Goal: Find specific page/section: Find specific page/section

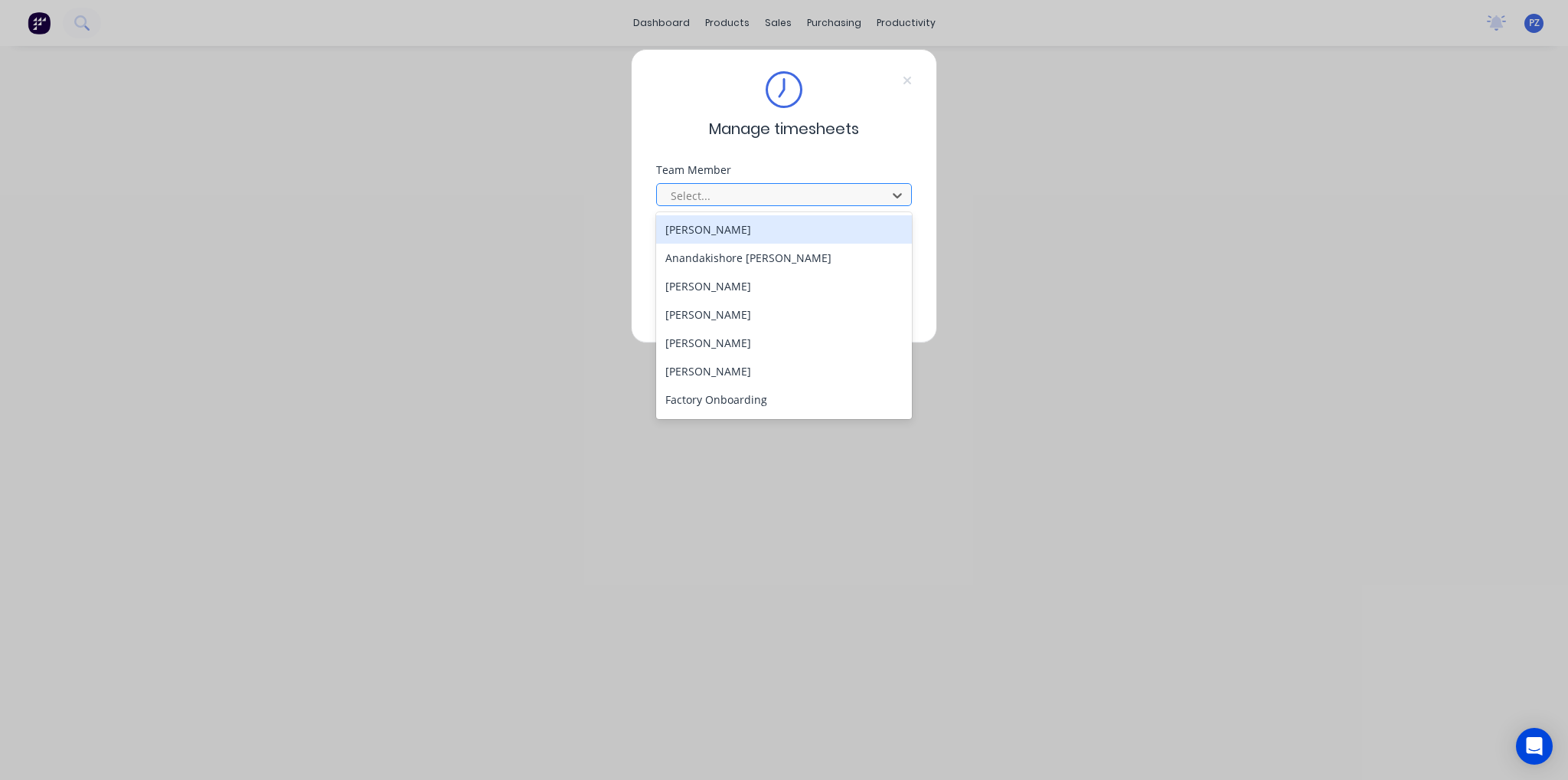
click at [710, 201] on div at bounding box center [774, 196] width 210 height 19
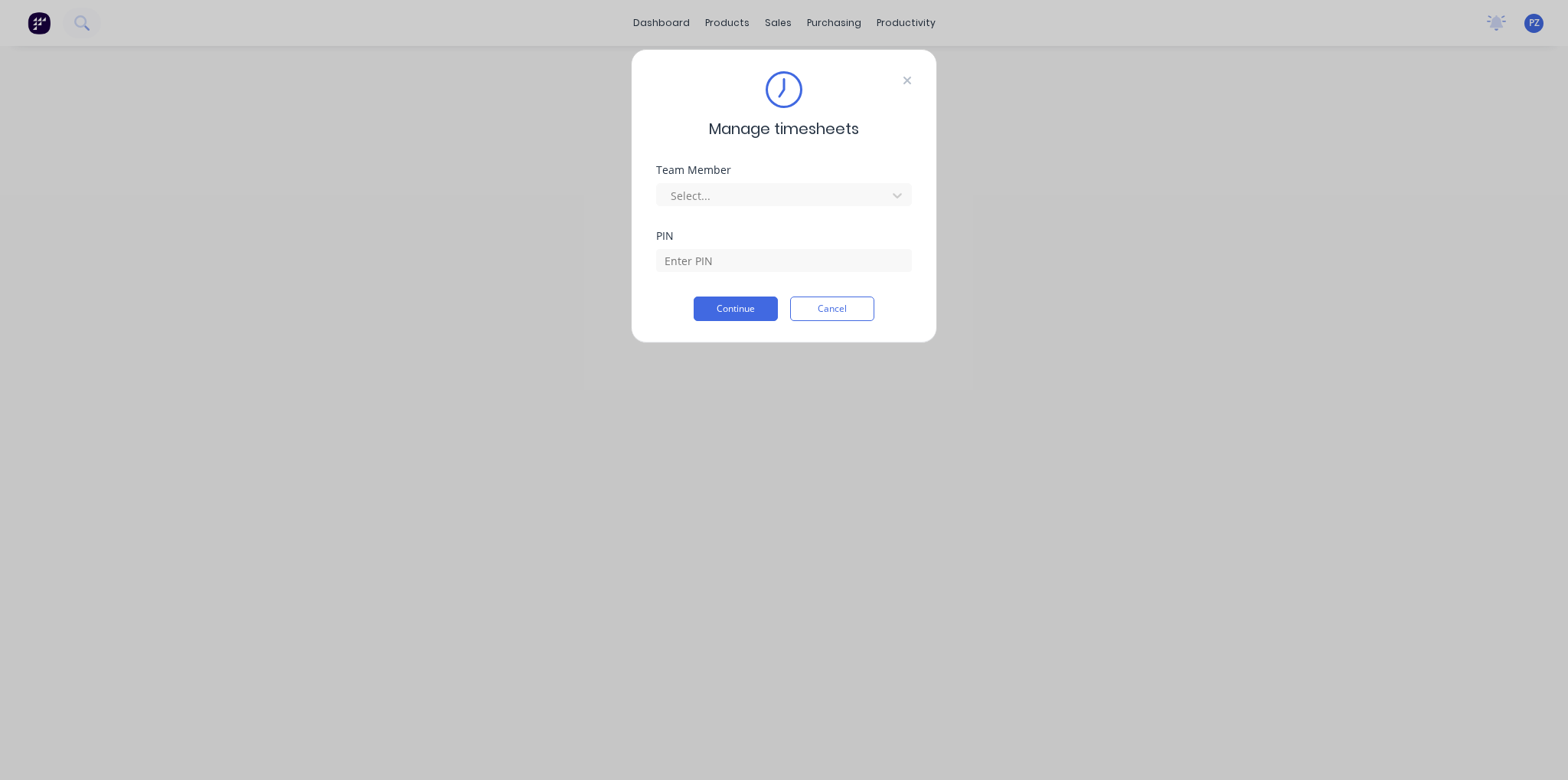
click at [906, 78] on icon at bounding box center [908, 80] width 8 height 8
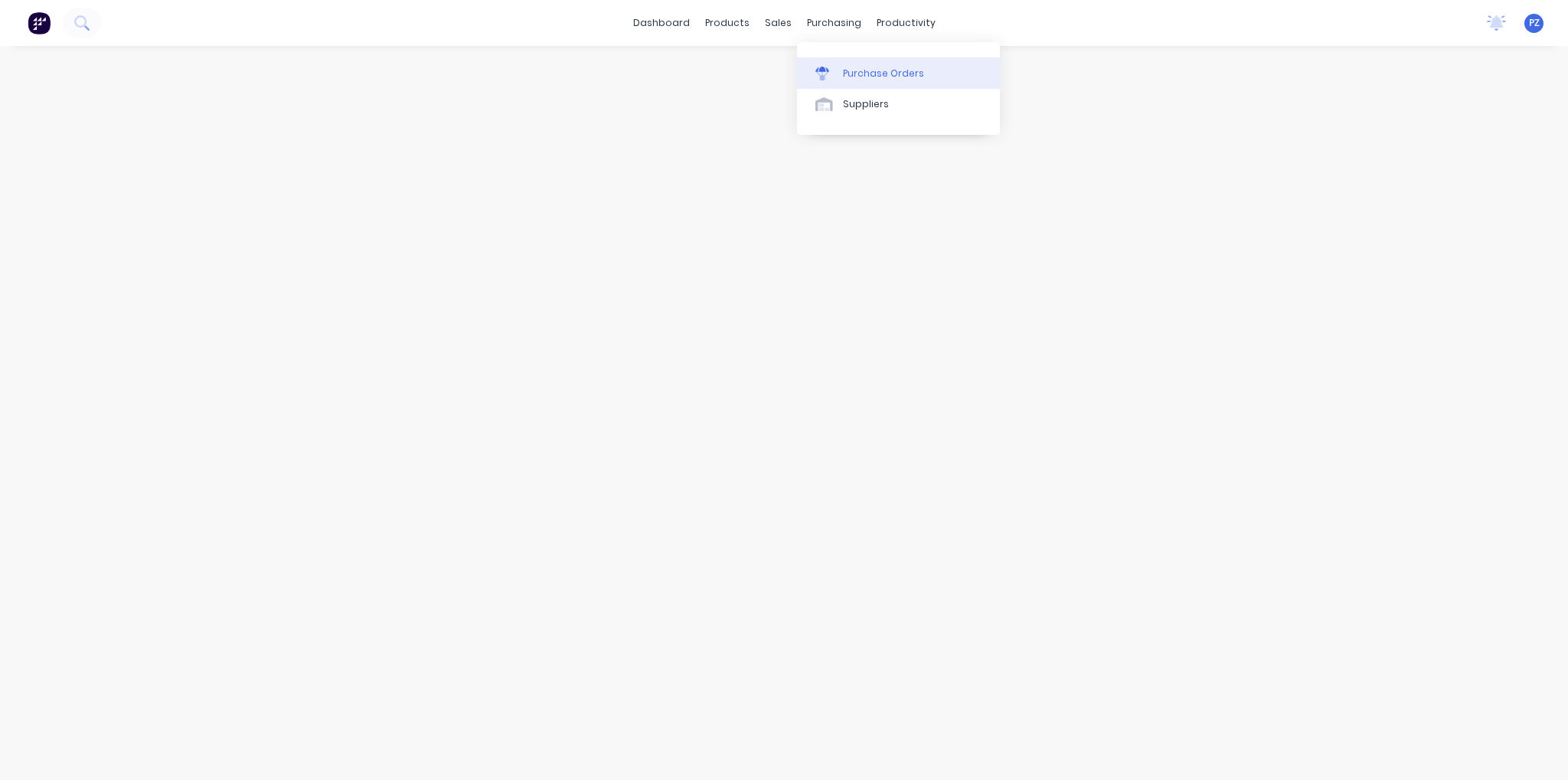
click at [849, 78] on div "Purchase Orders" at bounding box center [884, 74] width 81 height 14
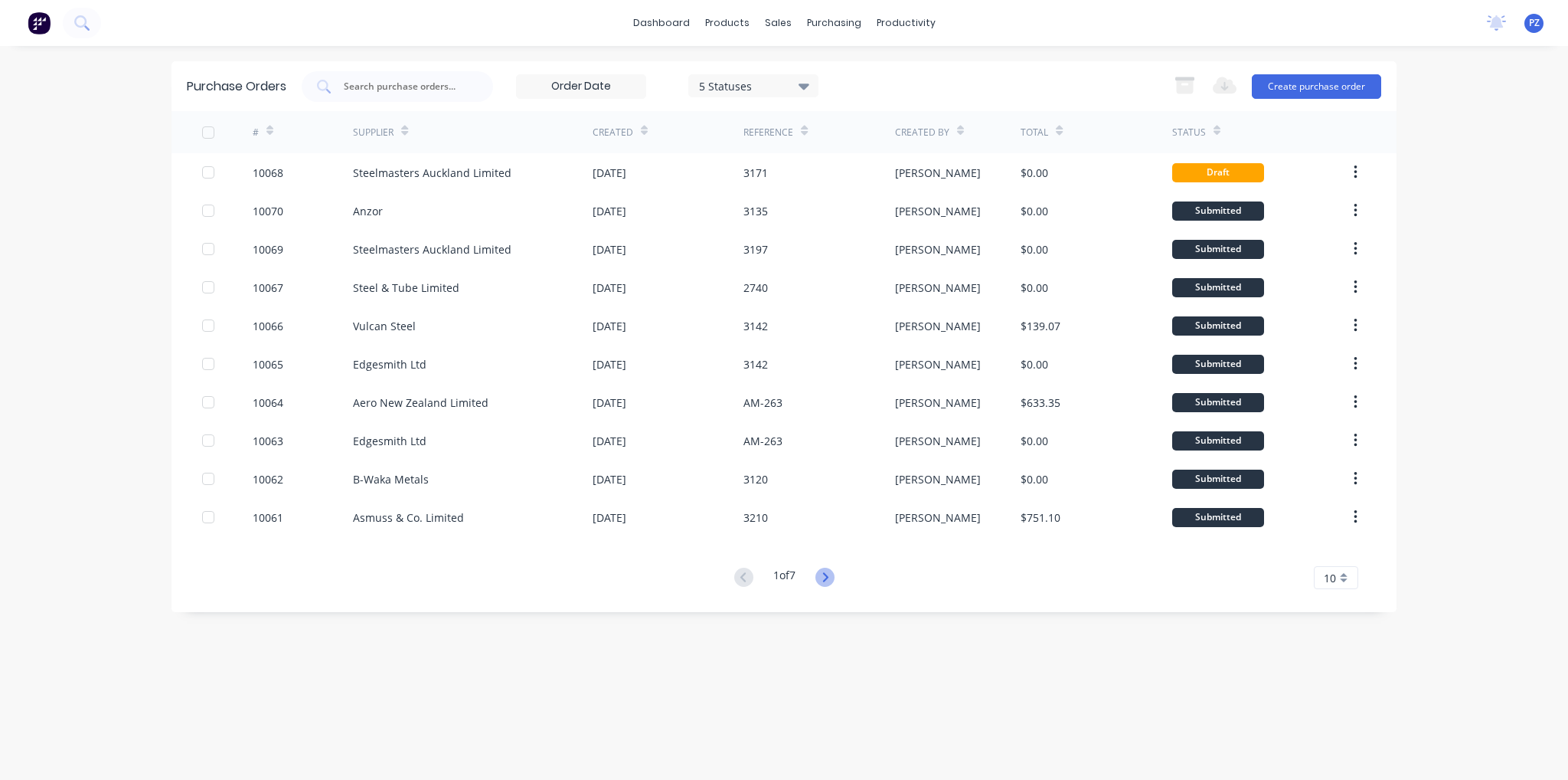
click at [828, 576] on icon at bounding box center [825, 577] width 6 height 9
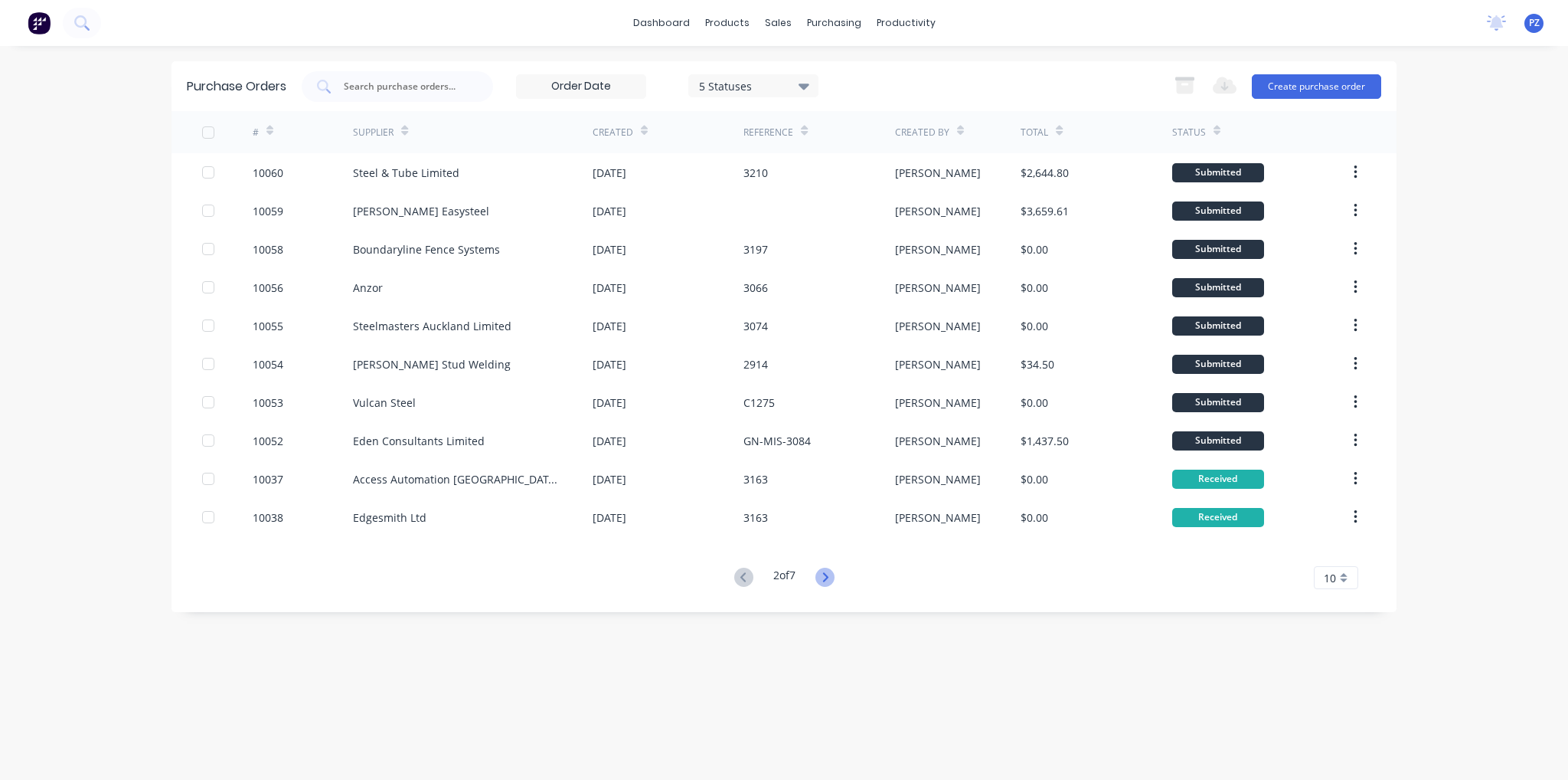
click at [826, 577] on icon at bounding box center [825, 577] width 19 height 19
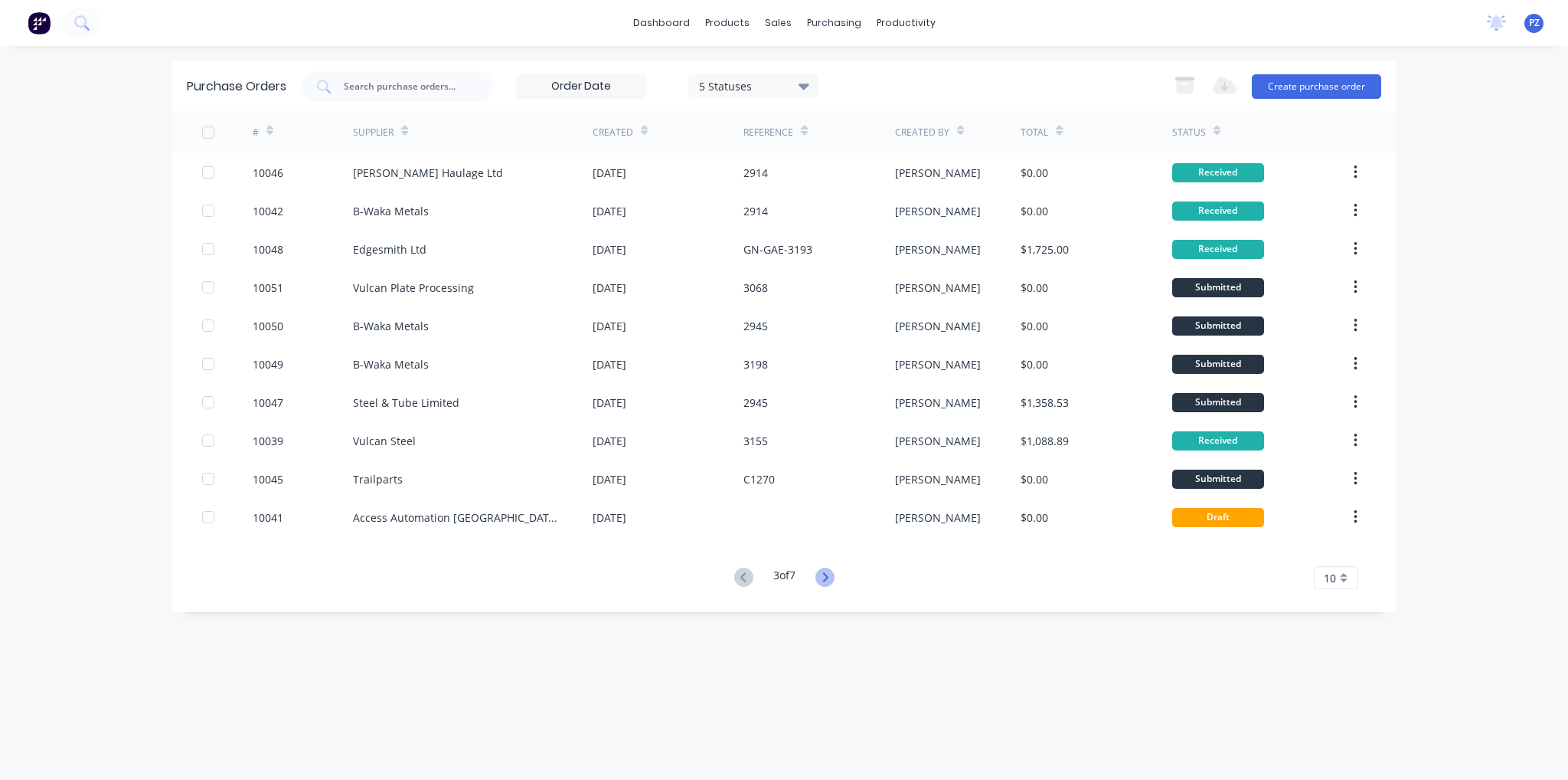
click at [828, 573] on icon at bounding box center [825, 577] width 19 height 19
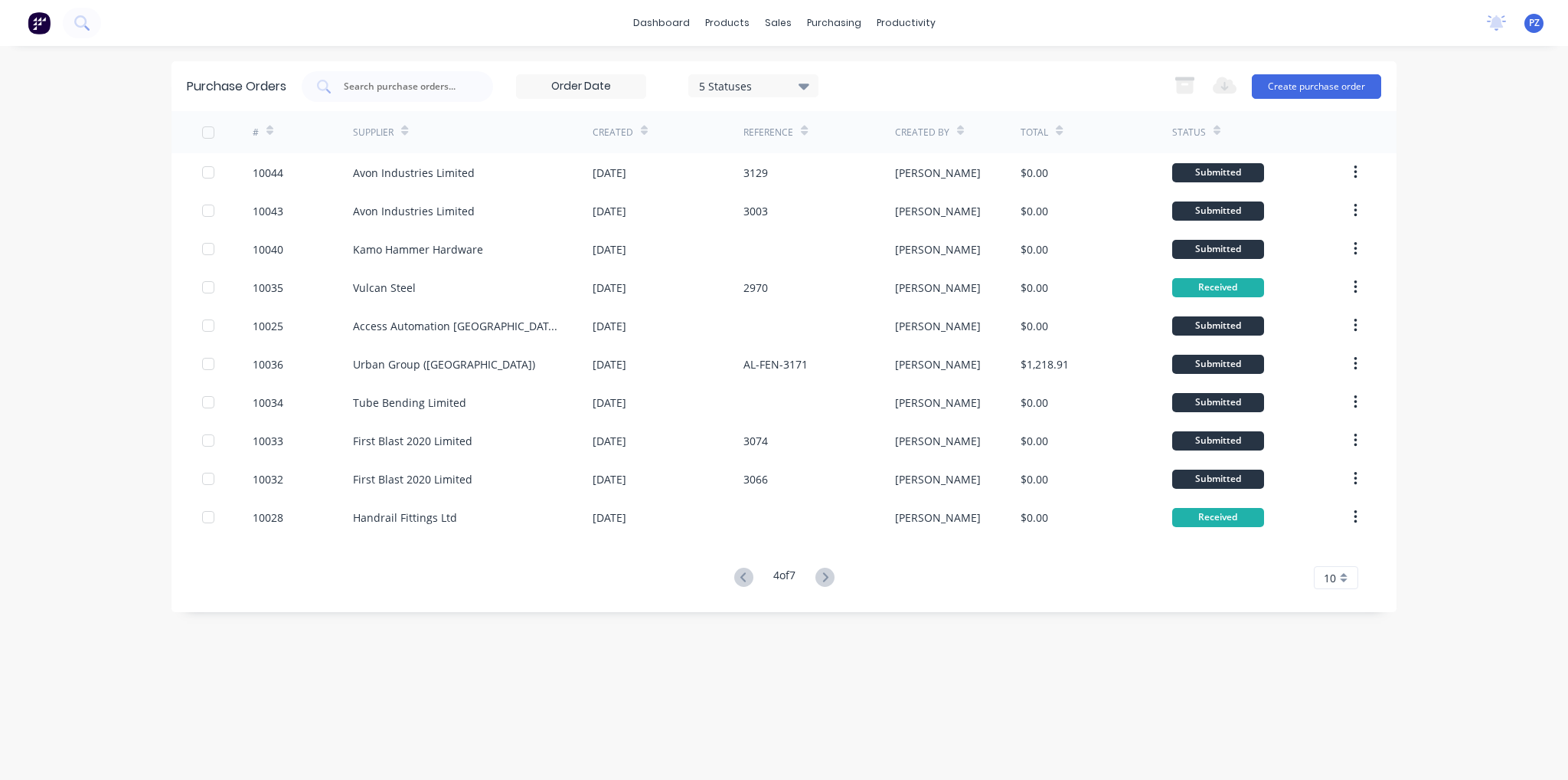
click at [828, 573] on icon at bounding box center [825, 577] width 19 height 19
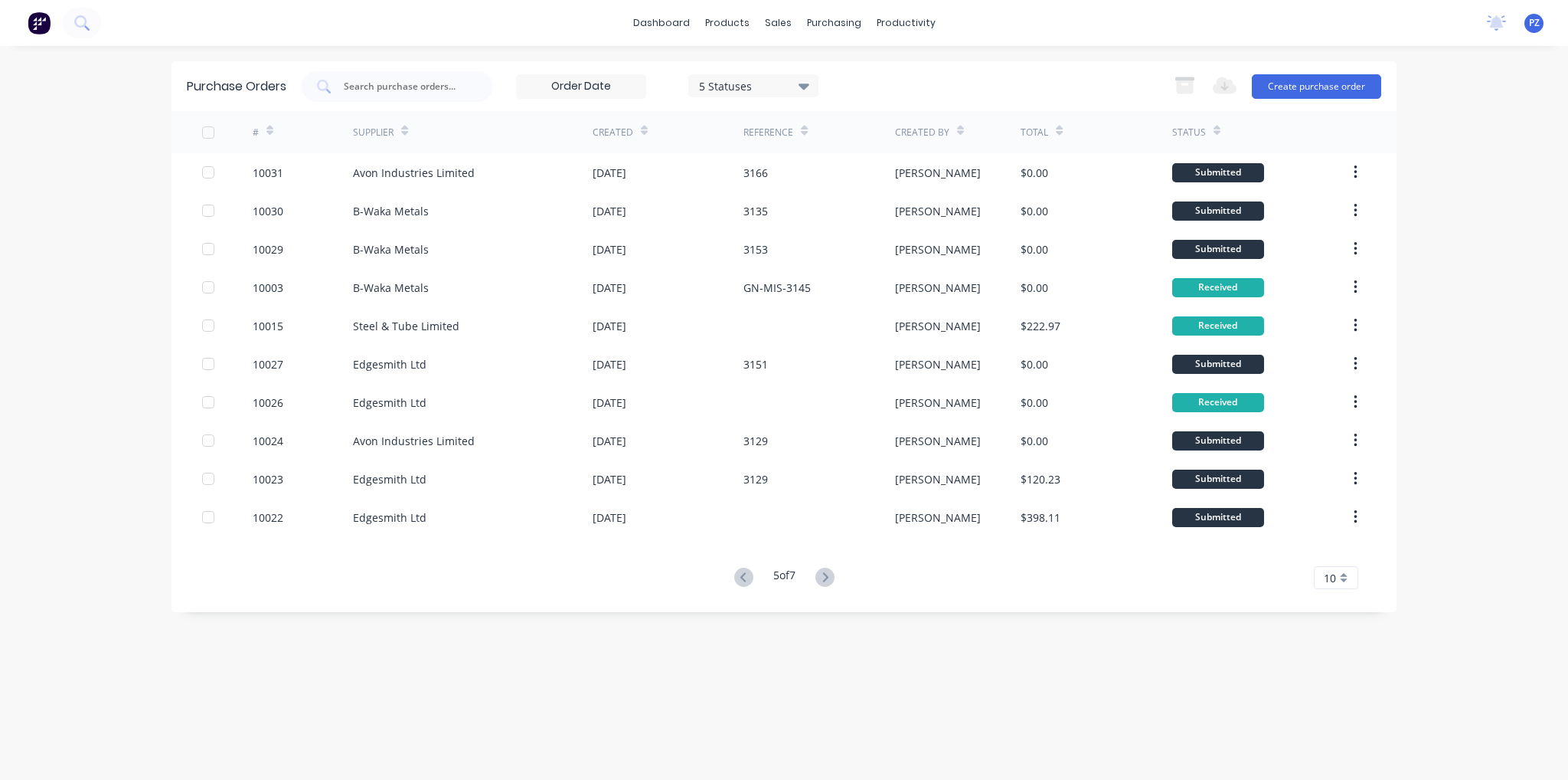
click at [828, 573] on icon at bounding box center [825, 577] width 19 height 19
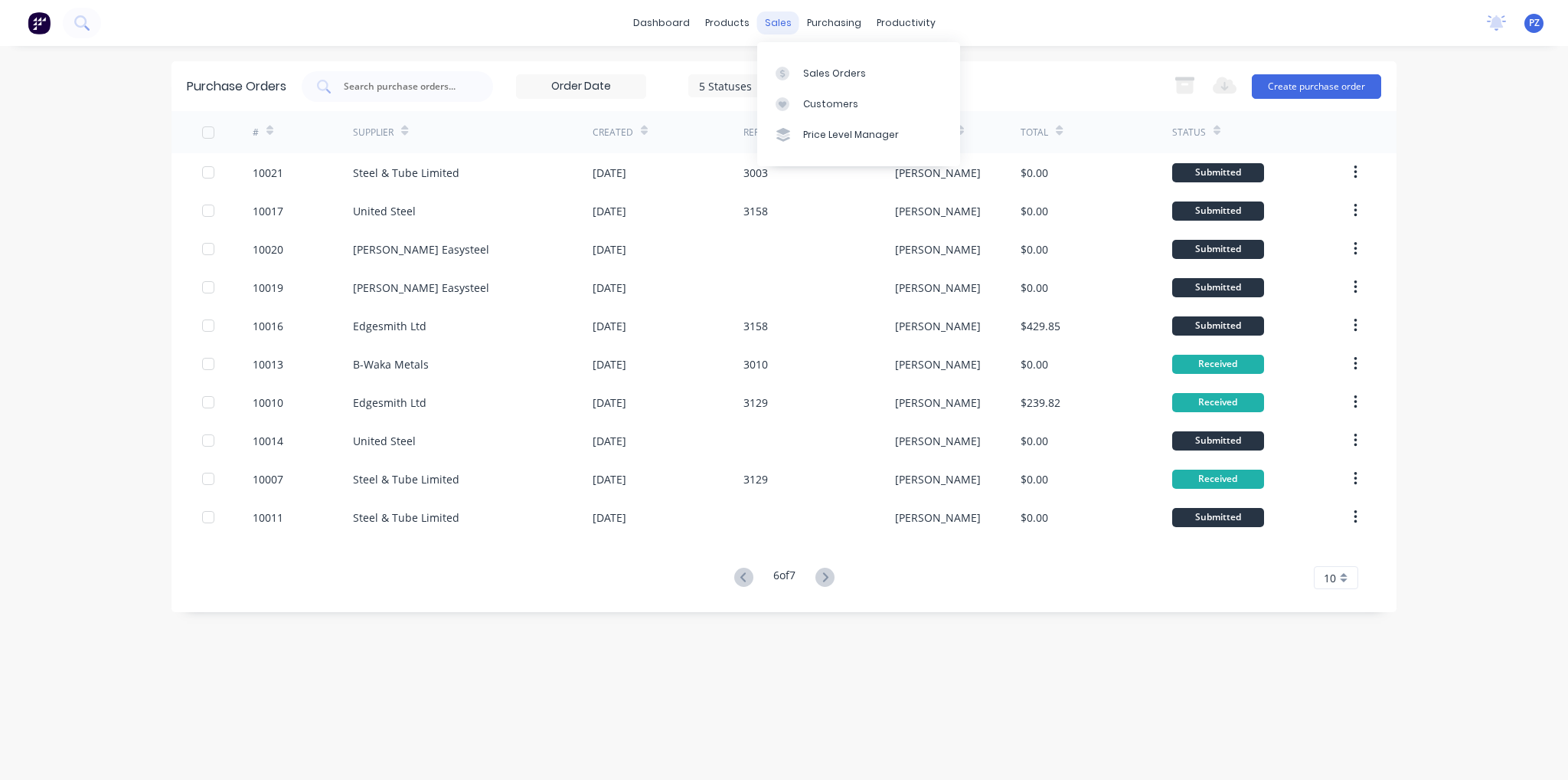
click at [772, 29] on div "sales" at bounding box center [779, 23] width 42 height 23
click at [802, 68] on link "Sales Orders" at bounding box center [859, 72] width 203 height 31
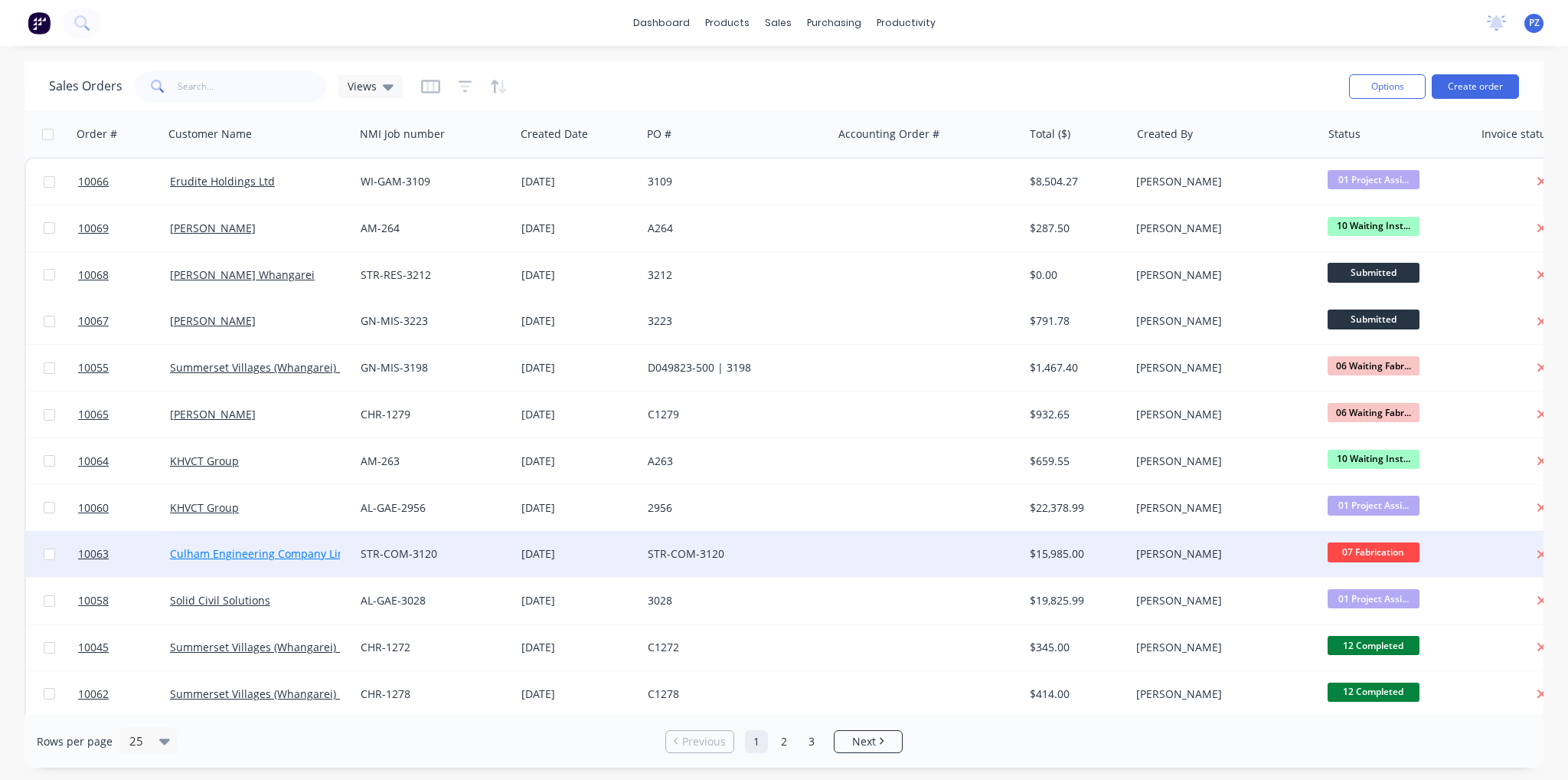
click at [279, 553] on link "Culham Engineering Company Limited" at bounding box center [268, 553] width 197 height 14
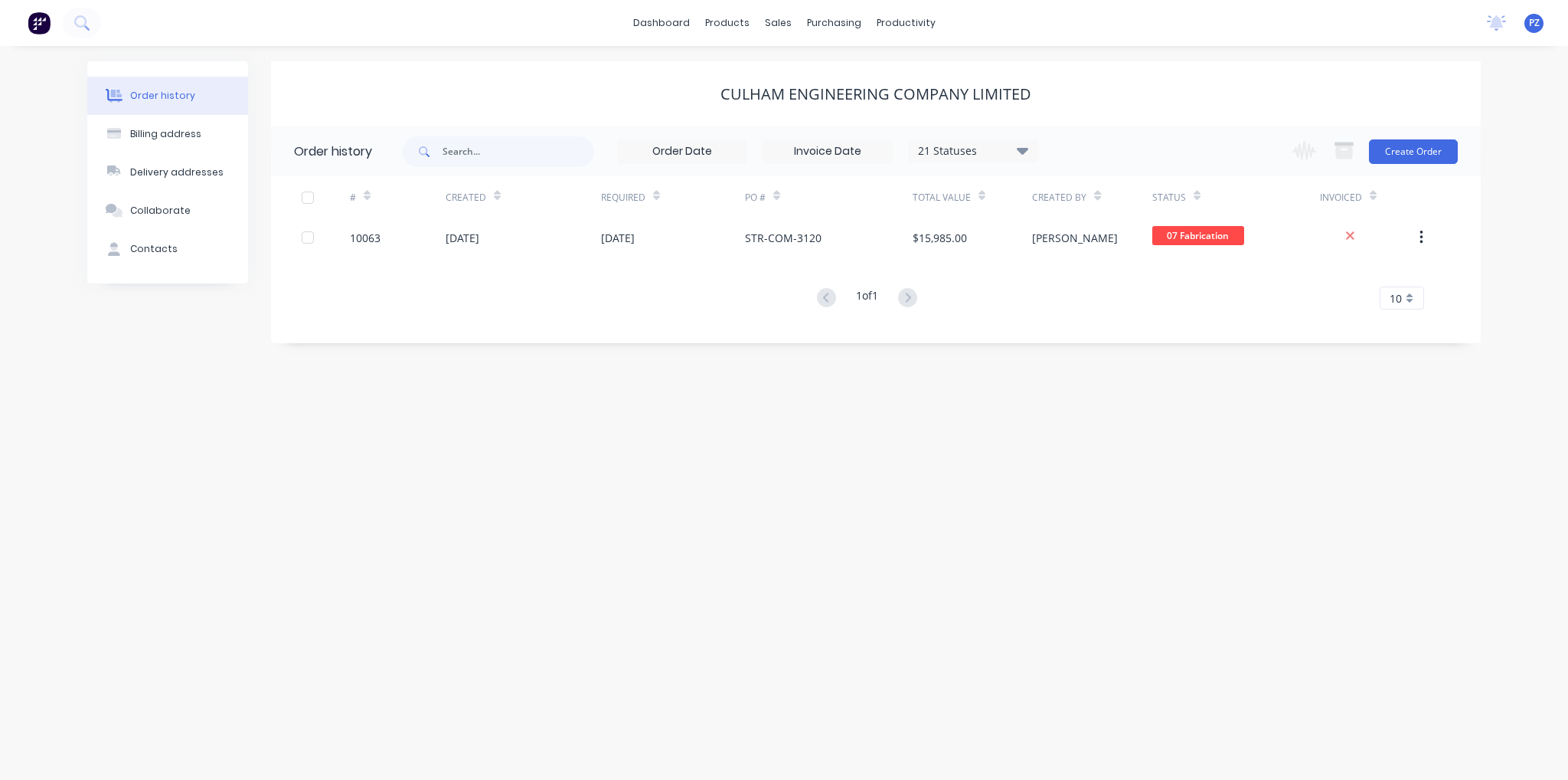
click at [484, 575] on div "Order history Billing address Delivery addresses Collaborate Contacts Culham En…" at bounding box center [784, 412] width 1568 height 734
